Goal: Use online tool/utility: Use online tool/utility

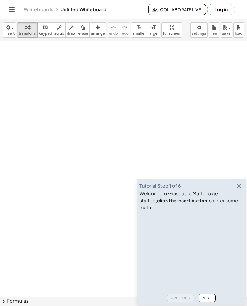
click at [239, 189] on icon "button" at bounding box center [239, 185] width 7 height 7
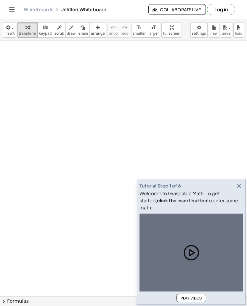
click at [239, 189] on icon "button" at bounding box center [239, 185] width 7 height 7
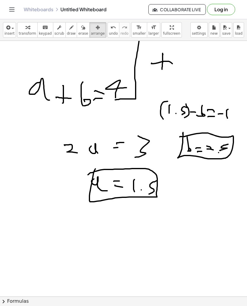
scroll to position [127, 0]
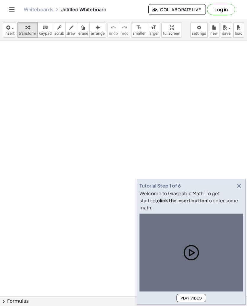
click at [236, 186] on div at bounding box center [123, 299] width 247 height 517
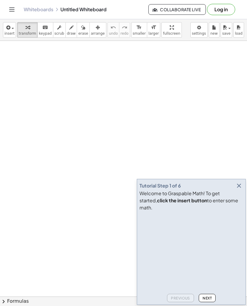
click at [238, 189] on icon "button" at bounding box center [239, 185] width 7 height 7
click at [241, 189] on icon "button" at bounding box center [239, 185] width 7 height 7
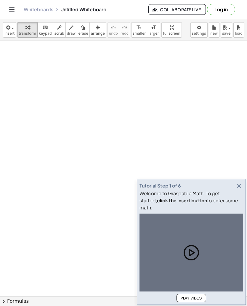
click at [238, 189] on icon "button" at bounding box center [239, 185] width 7 height 7
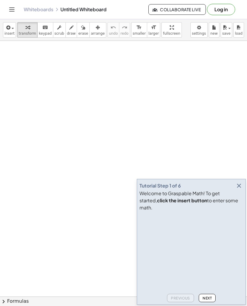
click at [243, 190] on button "button" at bounding box center [239, 186] width 8 height 8
click at [235, 197] on div "Welcome to Graspable Math! To get started, click the insert button to enter som…" at bounding box center [192, 200] width 104 height 21
click at [239, 189] on icon "button" at bounding box center [239, 185] width 7 height 7
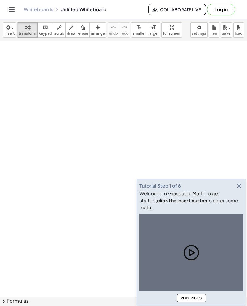
click at [235, 185] on div at bounding box center [123, 299] width 247 height 517
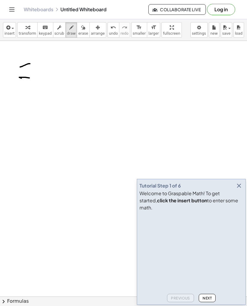
click at [237, 189] on icon "button" at bounding box center [239, 185] width 7 height 7
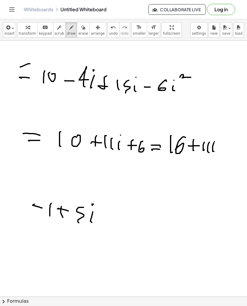
click at [93, 37] on button "arrange" at bounding box center [97, 29] width 17 height 15
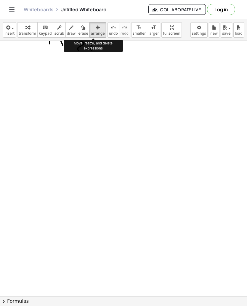
scroll to position [174, 0]
